Goal: Use online tool/utility: Utilize a website feature to perform a specific function

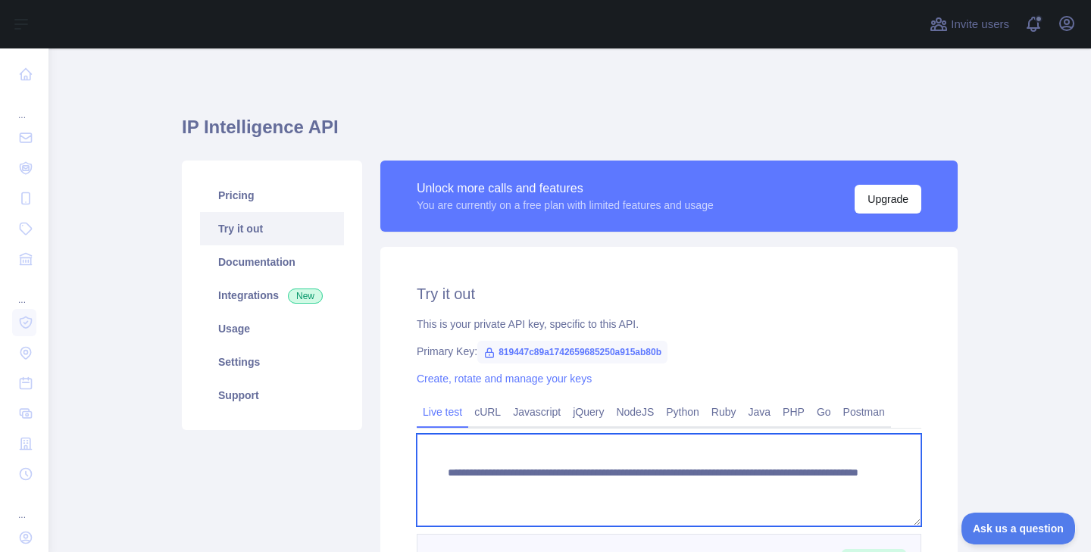
scroll to position [238, 0]
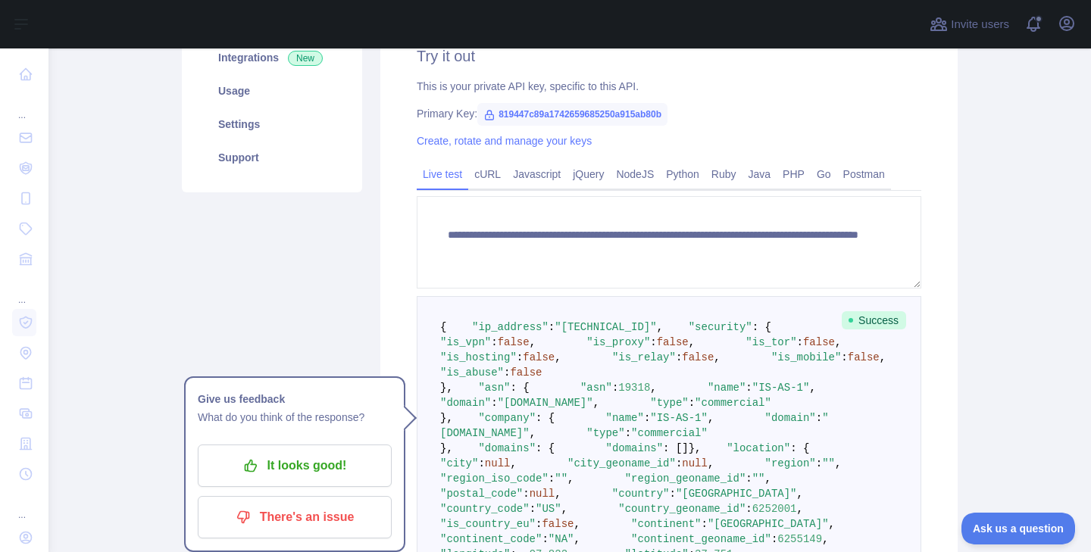
click at [637, 318] on pre "{ "ip_address" : "[TECHNICAL_ID]" , "security" : { "is_vpn" : false , "is_proxy…" at bounding box center [669, 509] width 505 height 426
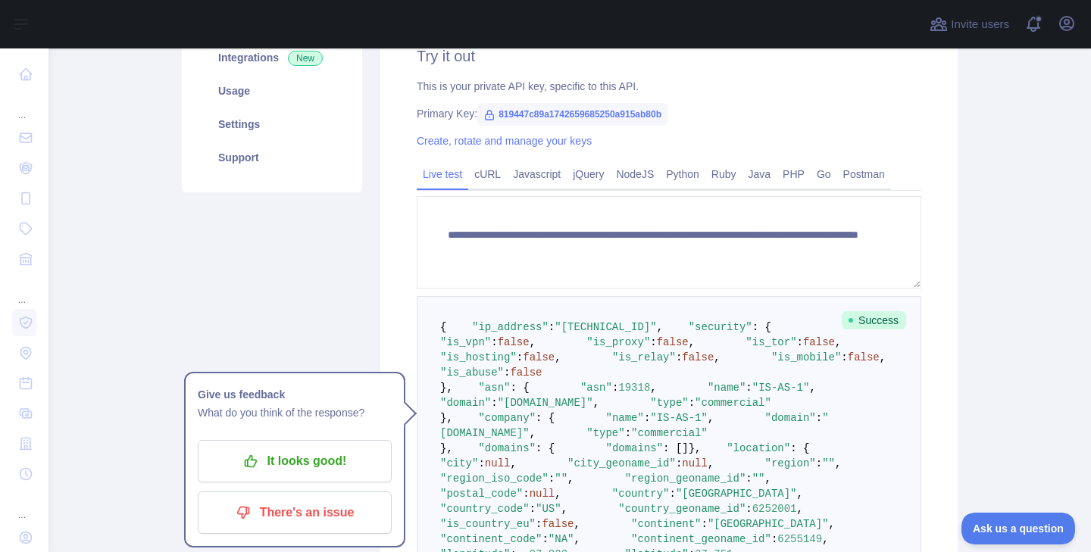
scroll to position [233, 0]
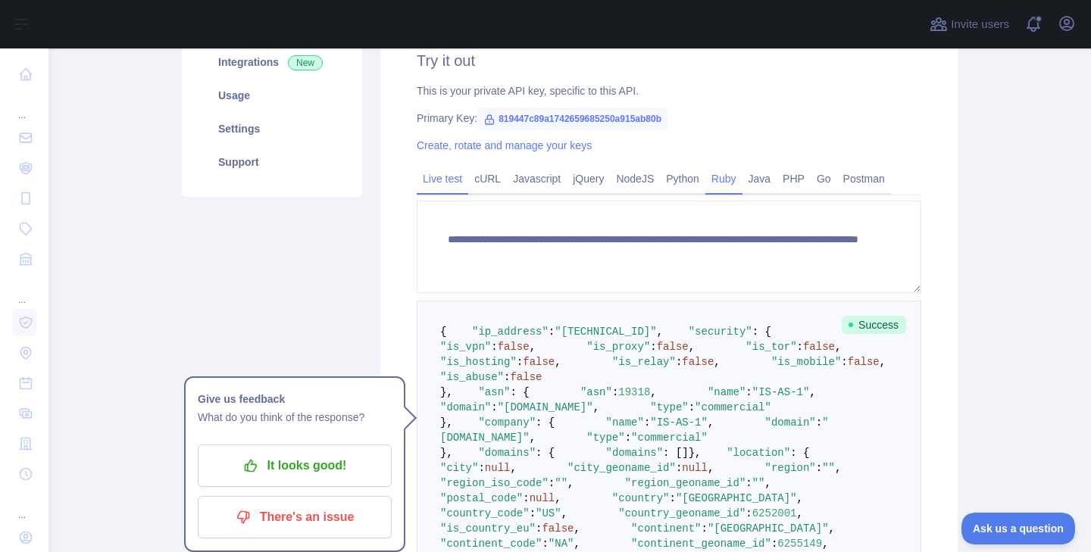
click at [737, 173] on link "Ruby" at bounding box center [723, 179] width 37 height 24
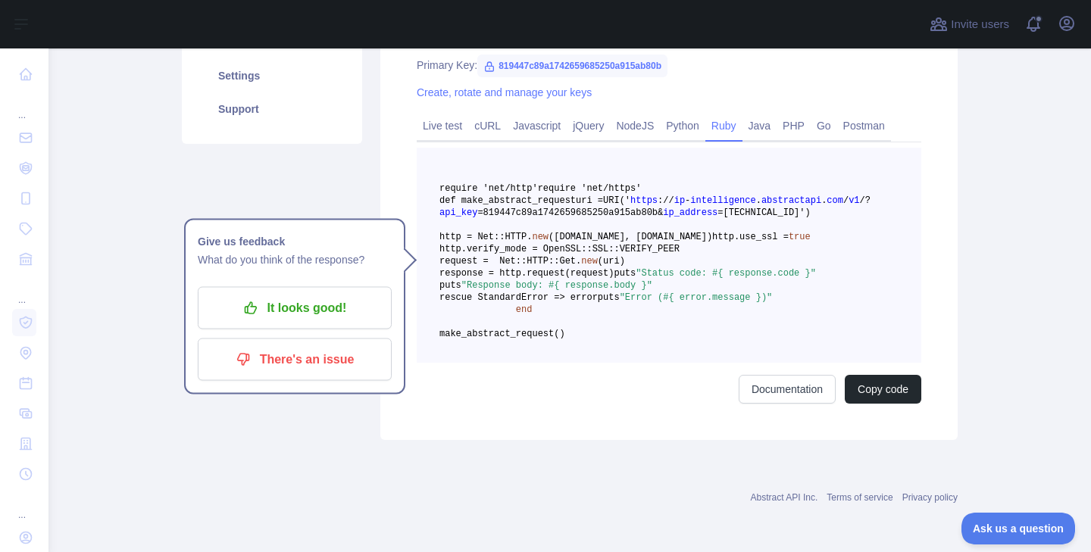
scroll to position [344, 0]
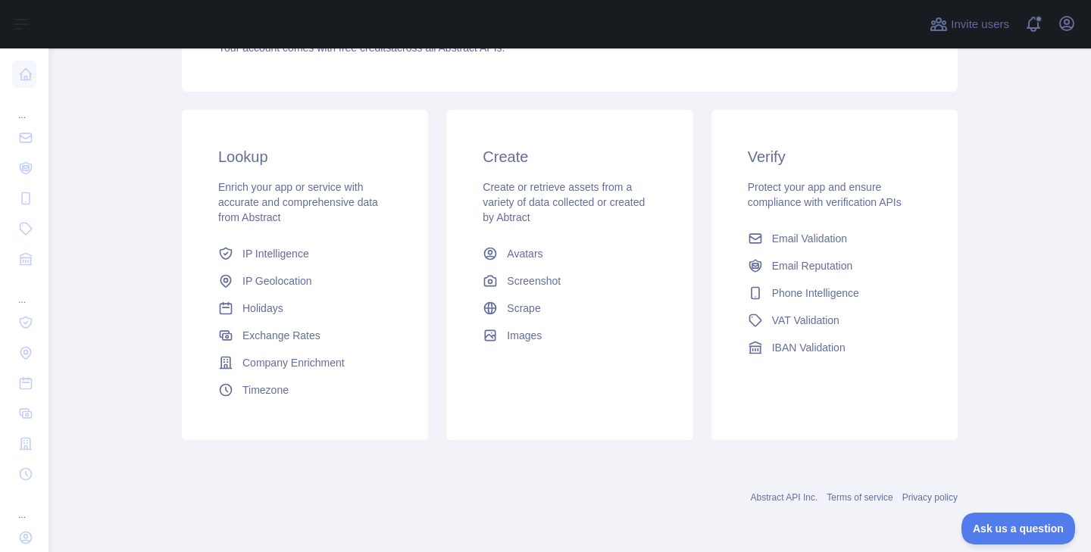
scroll to position [202, 0]
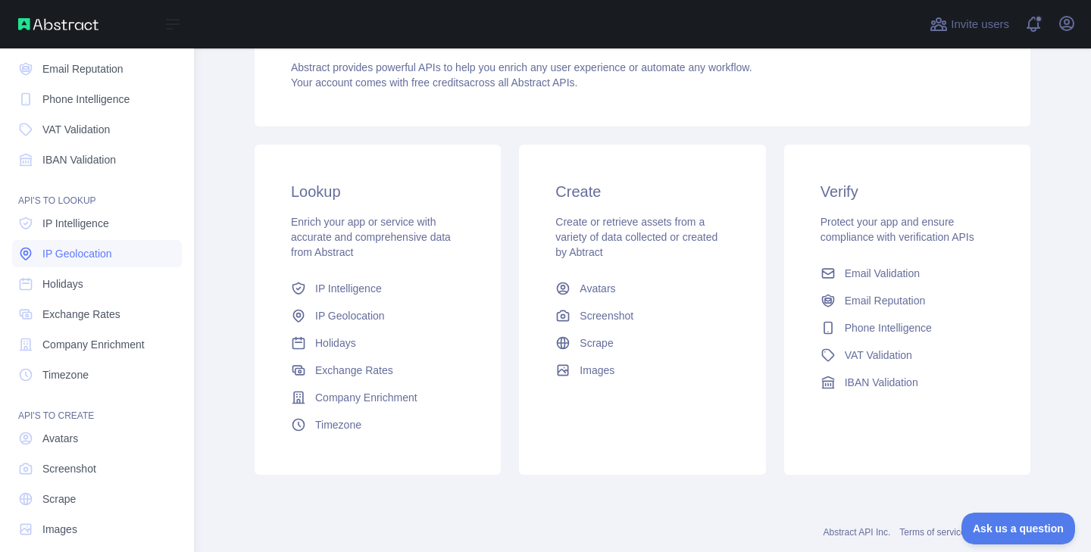
scroll to position [99, 0]
click at [98, 225] on span "IP Intelligence" at bounding box center [75, 224] width 67 height 15
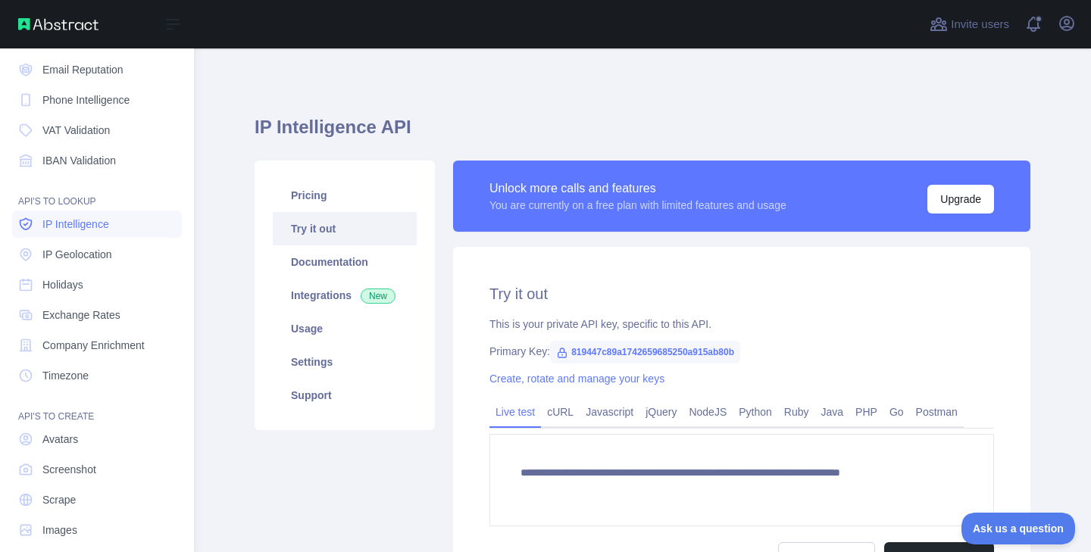
type textarea "**********"
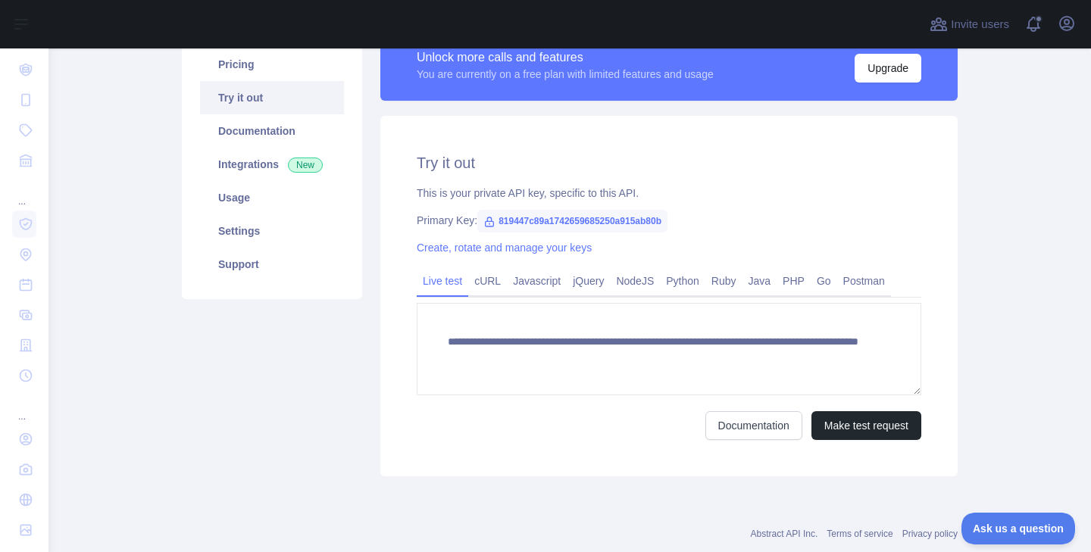
scroll to position [132, 0]
click at [846, 421] on button "Make test request" at bounding box center [867, 425] width 110 height 29
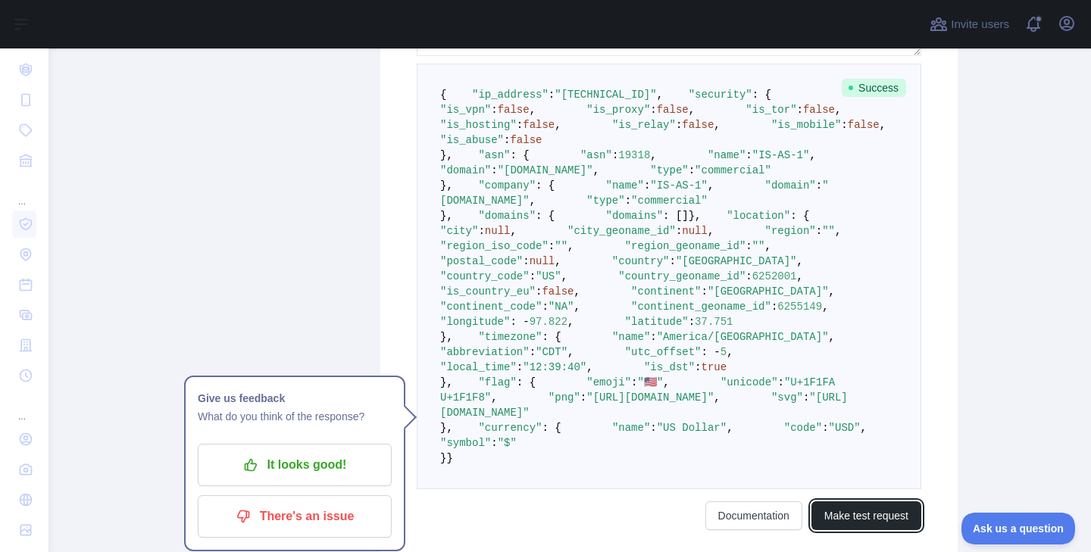
scroll to position [470, 0]
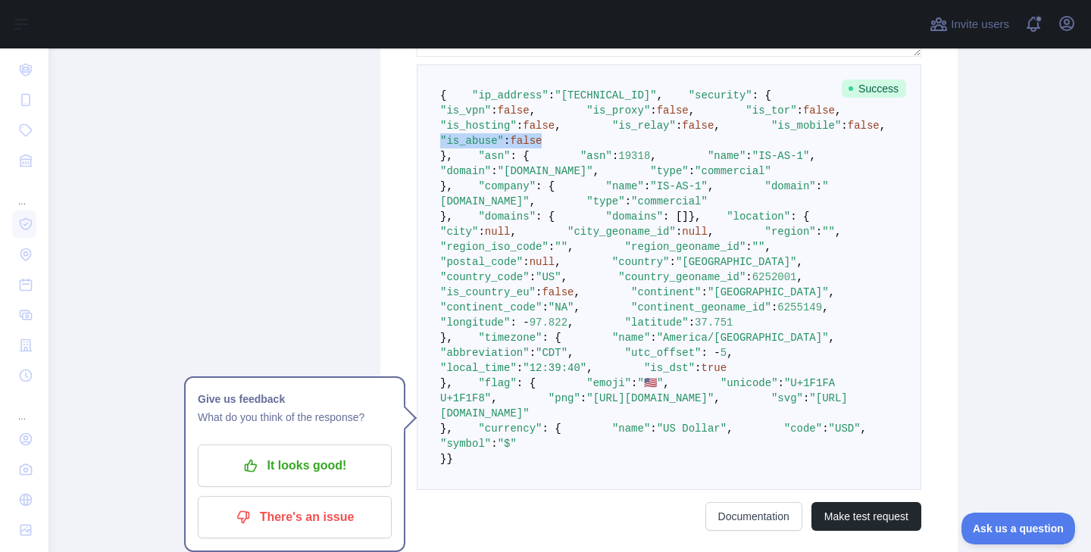
drag, startPoint x: 493, startPoint y: 229, endPoint x: 615, endPoint y: 230, distance: 122.8
click at [615, 230] on pre "{ "ip_address" : "[TECHNICAL_ID]" , "security" : { "is_vpn" : false , "is_proxy…" at bounding box center [669, 277] width 505 height 426
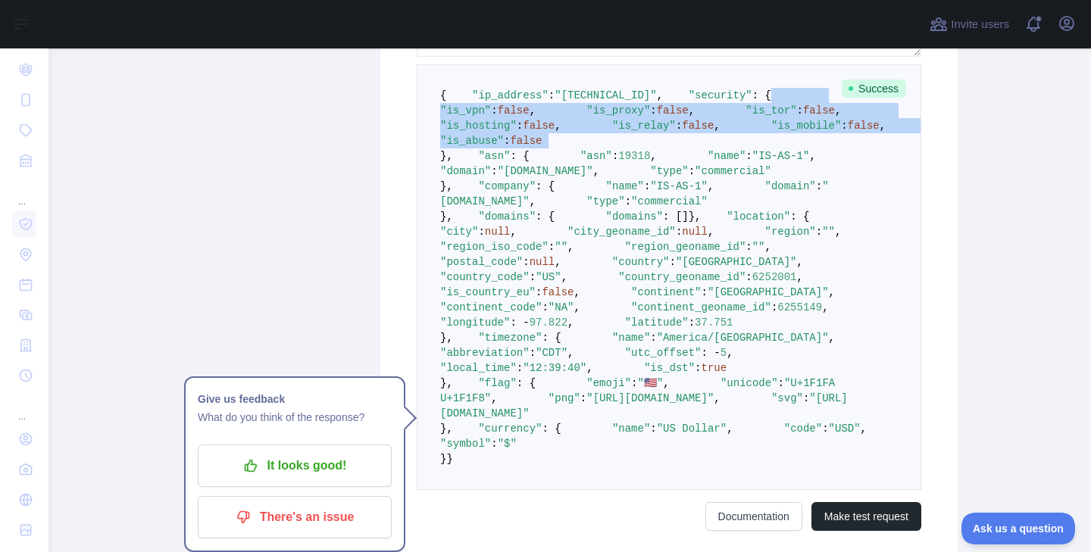
drag, startPoint x: 615, startPoint y: 230, endPoint x: 439, endPoint y: 145, distance: 195.9
click at [439, 145] on pre "{ "ip_address" : "[TECHNICAL_ID]" , "security" : { "is_vpn" : false , "is_proxy…" at bounding box center [669, 277] width 505 height 426
